Goal: Find specific page/section: Find specific page/section

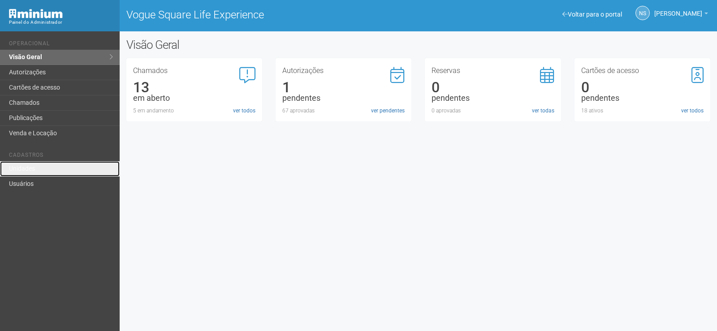
click at [34, 169] on link "Unidades" at bounding box center [60, 168] width 120 height 15
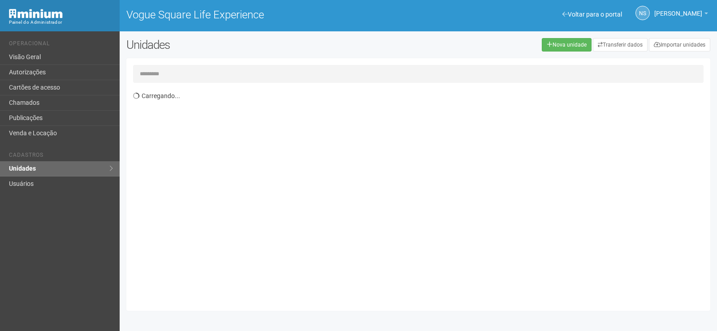
click at [226, 77] on input "text" at bounding box center [418, 74] width 571 height 18
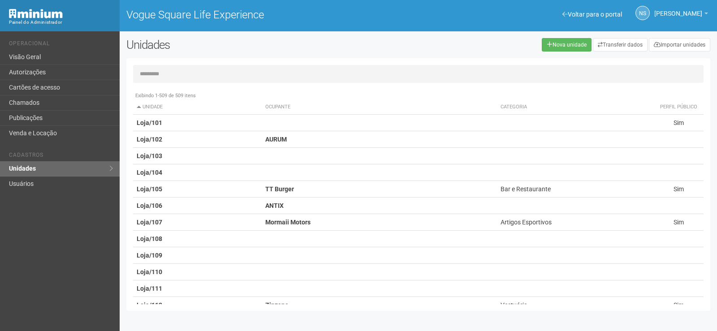
click at [176, 74] on input "text" at bounding box center [418, 74] width 571 height 18
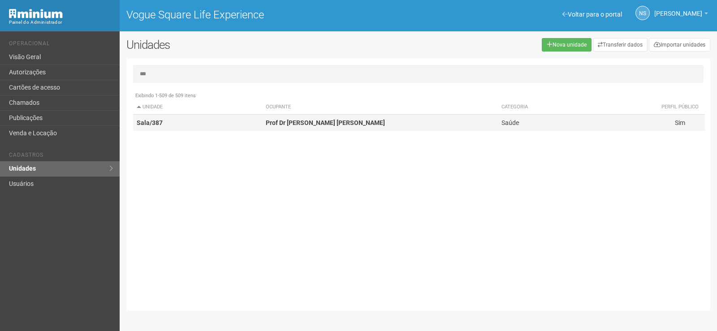
click at [212, 122] on td "Sala/387" at bounding box center [197, 123] width 129 height 17
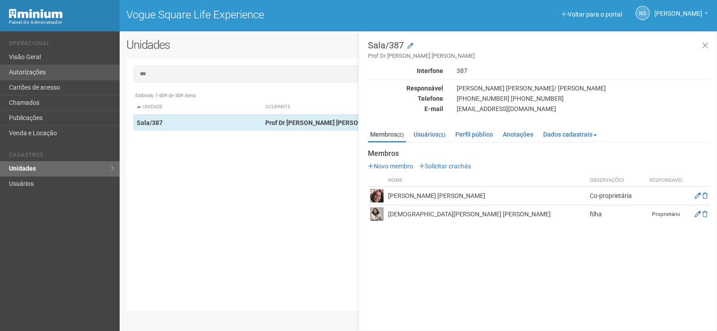
drag, startPoint x: 204, startPoint y: 74, endPoint x: 65, endPoint y: 76, distance: 138.1
click at [65, 76] on div "Voltar para o portal Operacional Visão Geral Autorizações Cartões de acesso Cha…" at bounding box center [358, 181] width 717 height 300
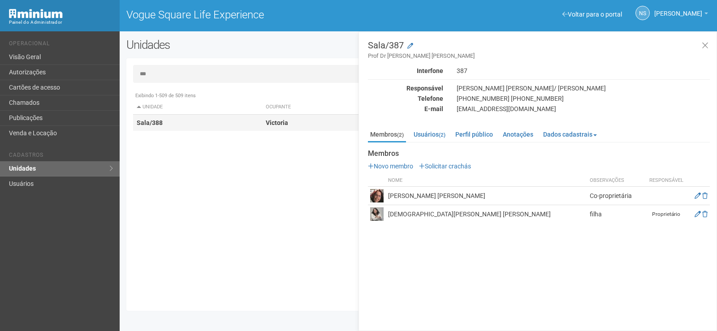
click at [180, 116] on td "Sala/388" at bounding box center [197, 123] width 129 height 17
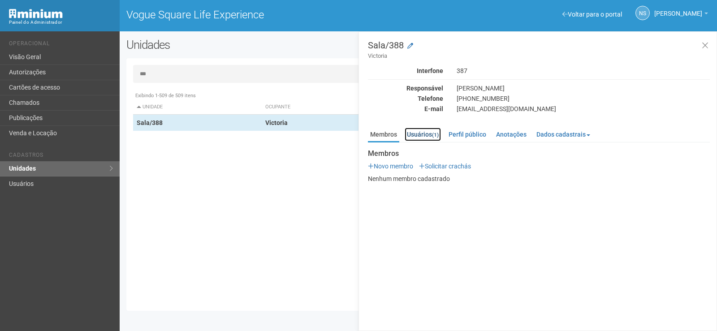
click at [421, 140] on link "Usuários (1)" at bounding box center [423, 134] width 36 height 13
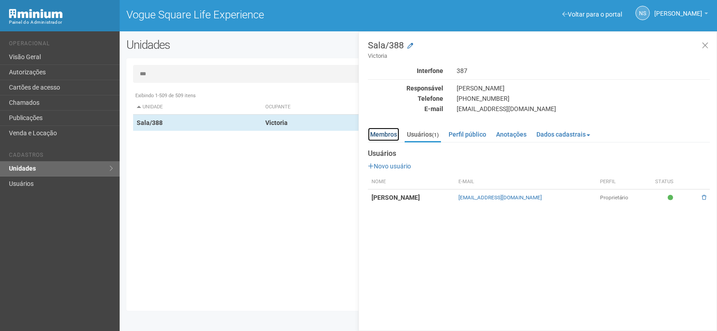
click at [387, 130] on link "Membros" at bounding box center [383, 134] width 31 height 13
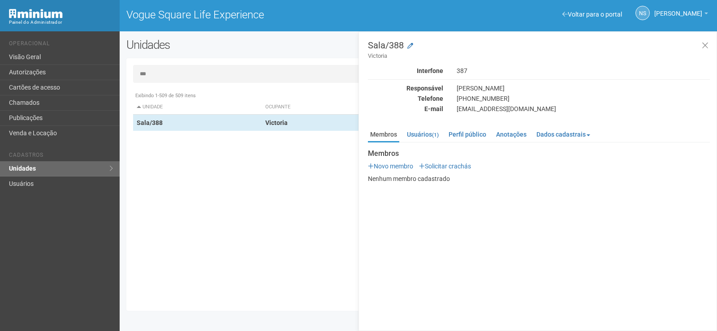
click at [251, 76] on input "***" at bounding box center [418, 74] width 571 height 18
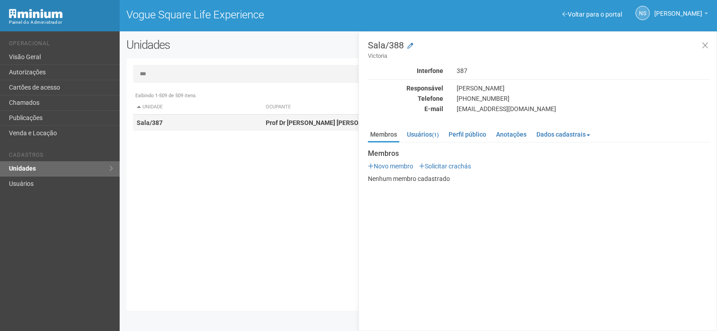
type input "***"
click at [287, 127] on td "Prof Dr [PERSON_NAME] [PERSON_NAME]" at bounding box center [380, 123] width 236 height 17
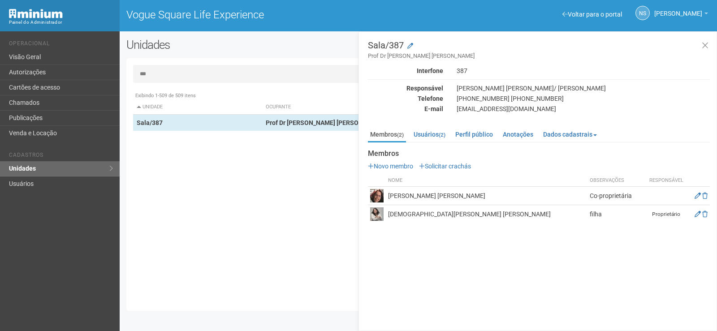
click at [330, 284] on div "Exibindo 1-509 de 509 itens Unidade Ocupante Categoria Perfil público Loja/101 …" at bounding box center [421, 195] width 577 height 217
click at [707, 43] on icon at bounding box center [705, 45] width 7 height 9
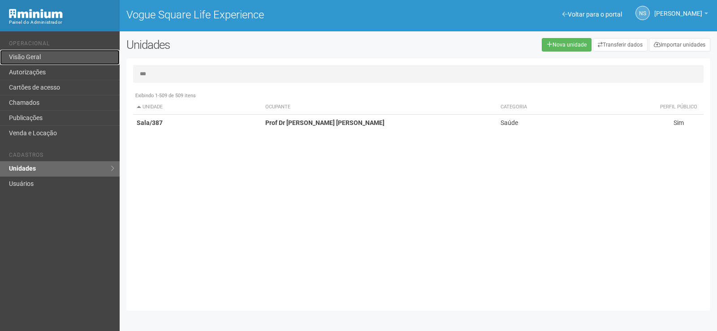
click at [73, 61] on link "Visão Geral" at bounding box center [60, 57] width 120 height 15
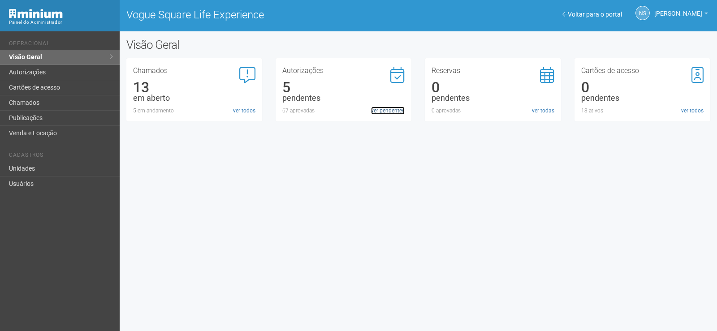
click at [374, 110] on link "ver pendentes" at bounding box center [388, 111] width 34 height 8
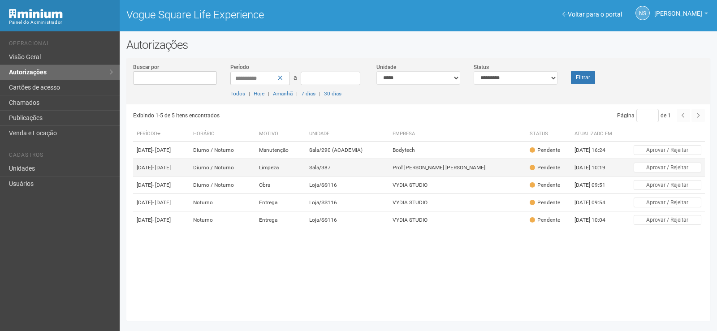
click at [362, 177] on td "Sala/387" at bounding box center [347, 167] width 83 height 17
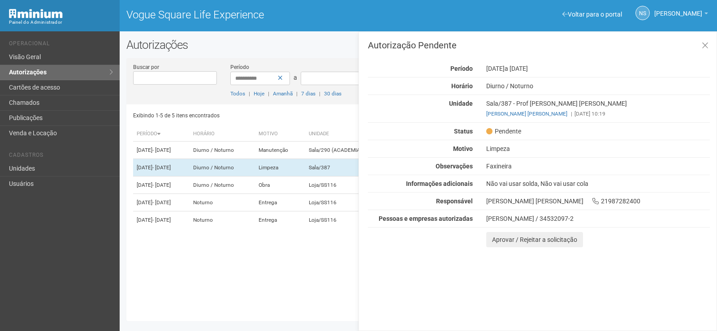
click at [524, 148] on div "Limpeza" at bounding box center [598, 149] width 237 height 8
click at [702, 41] on icon at bounding box center [705, 45] width 7 height 9
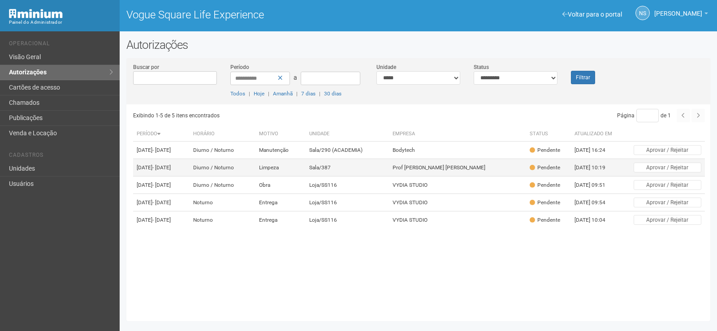
click at [410, 177] on td "Prof Dr Maria Vitoria Campos Mamede Maia" at bounding box center [457, 167] width 137 height 17
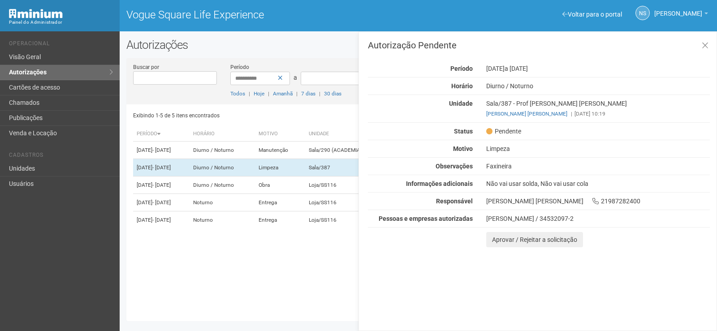
drag, startPoint x: 567, startPoint y: 219, endPoint x: 476, endPoint y: 219, distance: 91.5
click at [476, 219] on div "Pessoas e empresas autorizadas Maricelia da Silva Fernandes / 34532097-2" at bounding box center [539, 219] width 356 height 8
copy div "Maricelia da Silva Fernandes"
click at [707, 42] on icon at bounding box center [705, 45] width 7 height 9
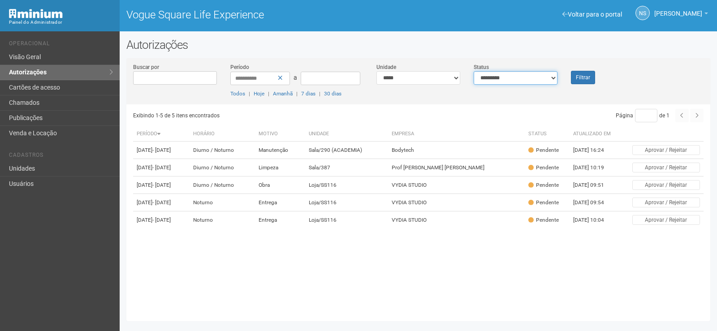
drag, startPoint x: 521, startPoint y: 73, endPoint x: 513, endPoint y: 79, distance: 10.2
click at [521, 73] on select "**********" at bounding box center [516, 77] width 84 height 13
click at [448, 78] on select "**********" at bounding box center [419, 77] width 84 height 13
select select "**********"
click at [377, 71] on select "**********" at bounding box center [419, 77] width 84 height 13
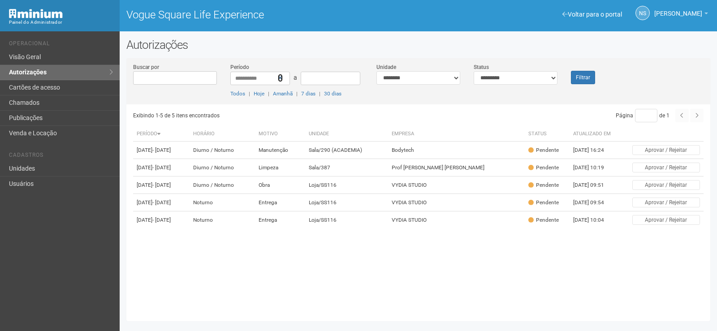
click at [279, 78] on icon at bounding box center [280, 78] width 5 height 6
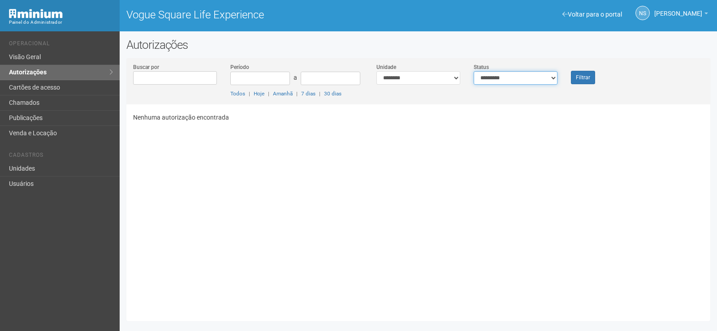
click at [547, 78] on select "**********" at bounding box center [516, 77] width 84 height 13
select select "***"
click at [474, 71] on select "**********" at bounding box center [516, 77] width 84 height 13
click at [585, 80] on button "Filtrar" at bounding box center [583, 77] width 24 height 13
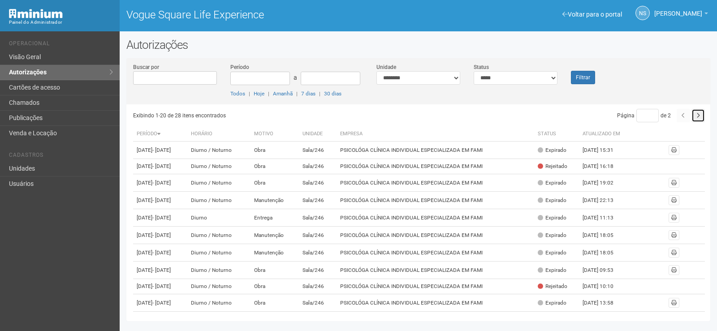
click at [702, 111] on button "button" at bounding box center [698, 115] width 13 height 13
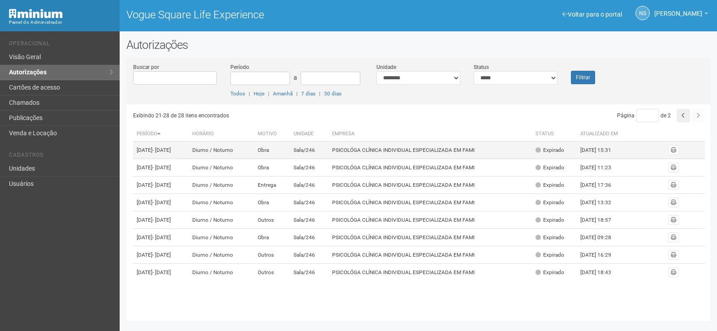
scroll to position [19, 0]
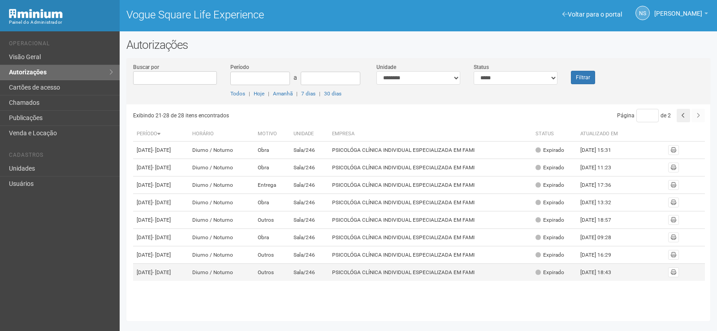
click at [315, 282] on td "Sala/246" at bounding box center [309, 272] width 39 height 17
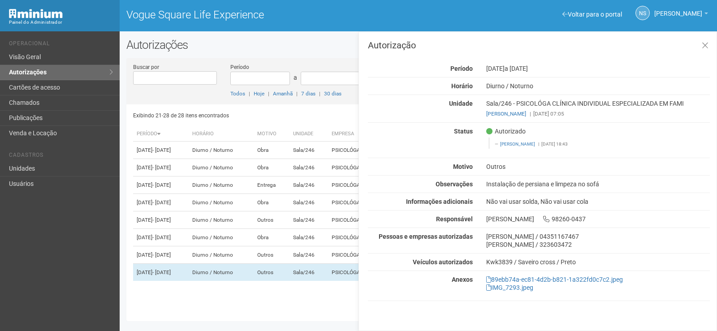
click at [557, 52] on div "Autorização Período 19/08/2025 a 21/08/2025 Horário Diurno / Noturno Unidade Sa…" at bounding box center [539, 173] width 342 height 265
click at [254, 44] on h2 "Autorizações" at bounding box center [418, 44] width 584 height 13
click at [705, 43] on icon at bounding box center [705, 45] width 7 height 9
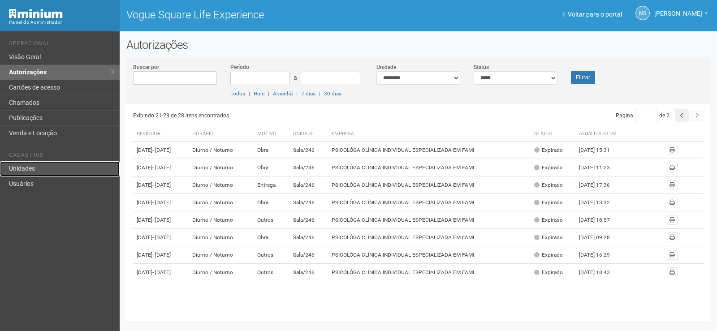
click at [86, 170] on link "Unidades" at bounding box center [60, 168] width 120 height 15
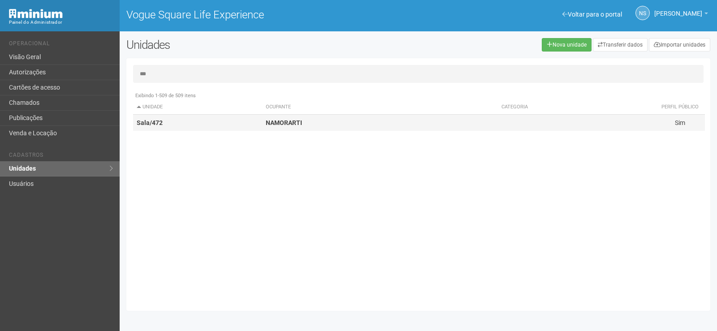
click at [295, 120] on strong "NAMORARTI" at bounding box center [284, 122] width 36 height 7
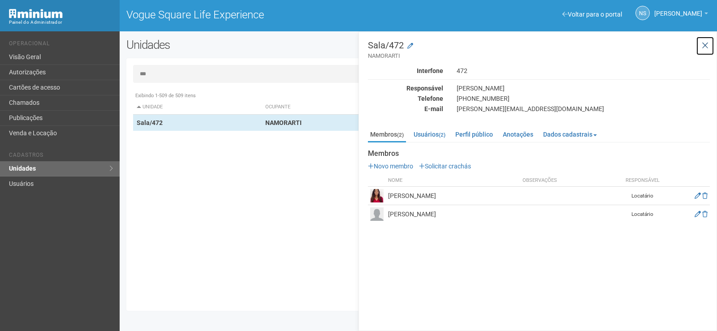
click at [709, 52] on button at bounding box center [705, 45] width 18 height 19
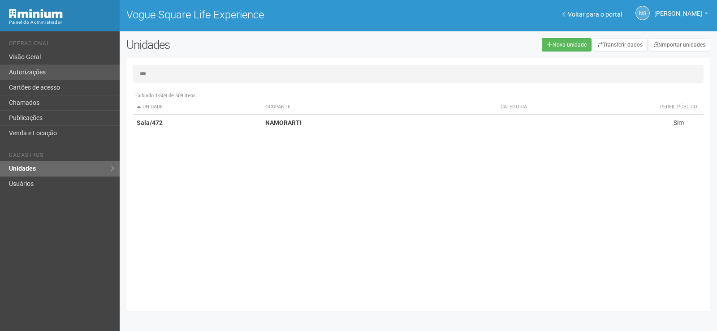
drag, startPoint x: 252, startPoint y: 66, endPoint x: 50, endPoint y: 71, distance: 201.8
click at [50, 71] on div "Voltar para o portal Operacional Visão Geral Autorizações Cartões de acesso Cha…" at bounding box center [358, 181] width 717 height 300
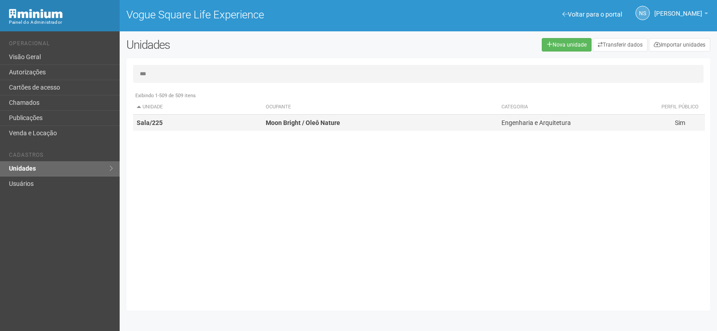
click at [159, 122] on strong "Sala/225" at bounding box center [150, 122] width 26 height 7
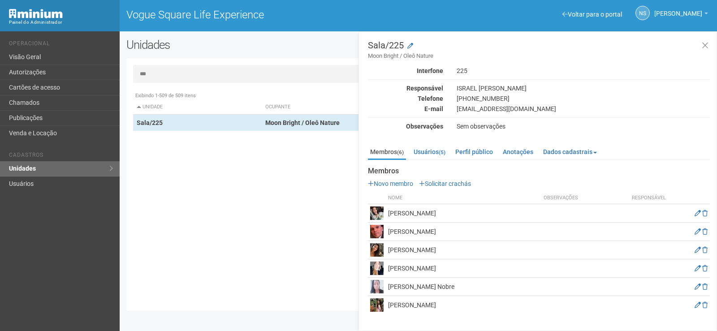
click at [208, 77] on input "***" at bounding box center [418, 74] width 571 height 18
drag, startPoint x: 206, startPoint y: 76, endPoint x: 20, endPoint y: 74, distance: 186.1
click at [20, 74] on div "Voltar para o portal Operacional Visão Geral Autorizações Cartões de acesso Cha…" at bounding box center [358, 181] width 717 height 300
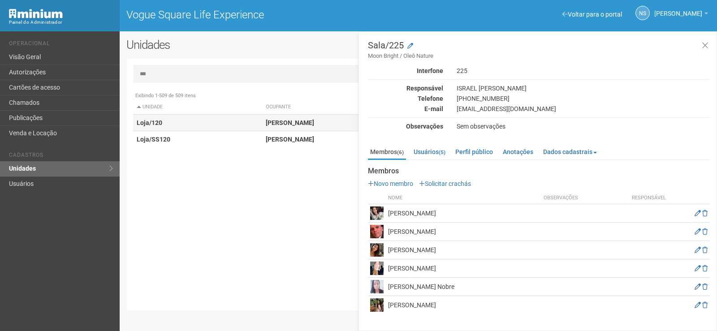
click at [209, 124] on td "Loja/120" at bounding box center [197, 123] width 129 height 17
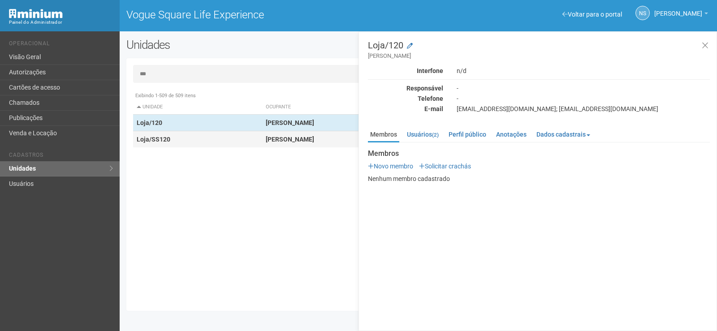
click at [231, 139] on td "Loja/SS120" at bounding box center [197, 139] width 129 height 17
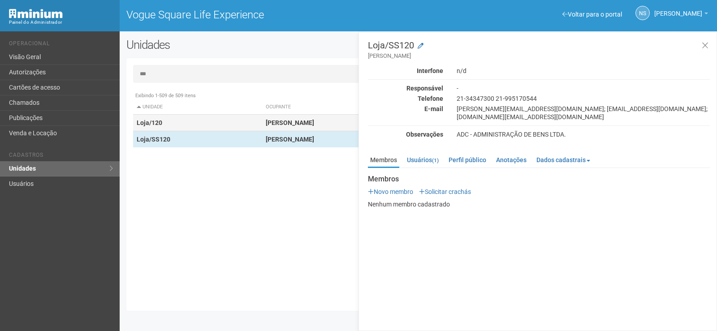
click at [231, 120] on td "Loja/120" at bounding box center [197, 123] width 129 height 17
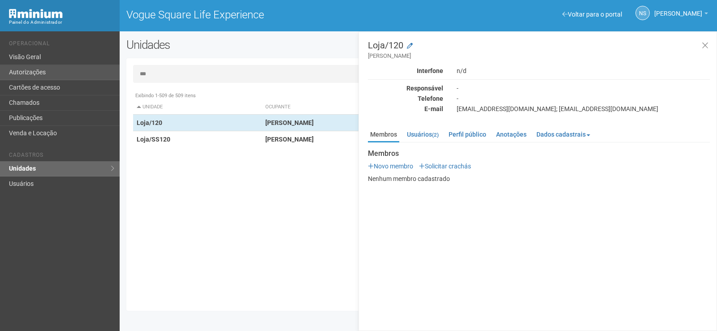
drag, startPoint x: 107, startPoint y: 77, endPoint x: 85, endPoint y: 77, distance: 21.5
click at [85, 77] on div "Voltar para o portal Operacional Visão Geral Autorizações Cartões de acesso Cha…" at bounding box center [358, 181] width 717 height 300
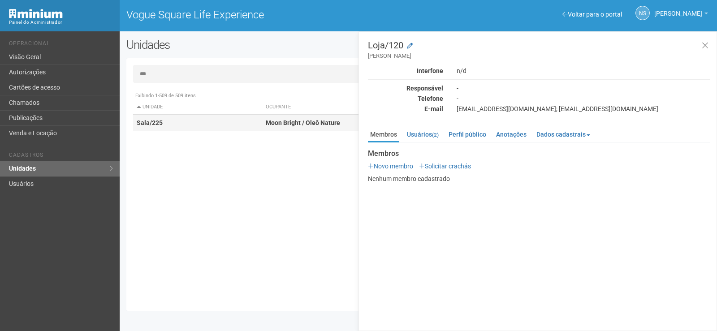
type input "***"
click at [219, 117] on td "Sala/225" at bounding box center [197, 123] width 129 height 17
